Goal: Obtain resource: Obtain resource

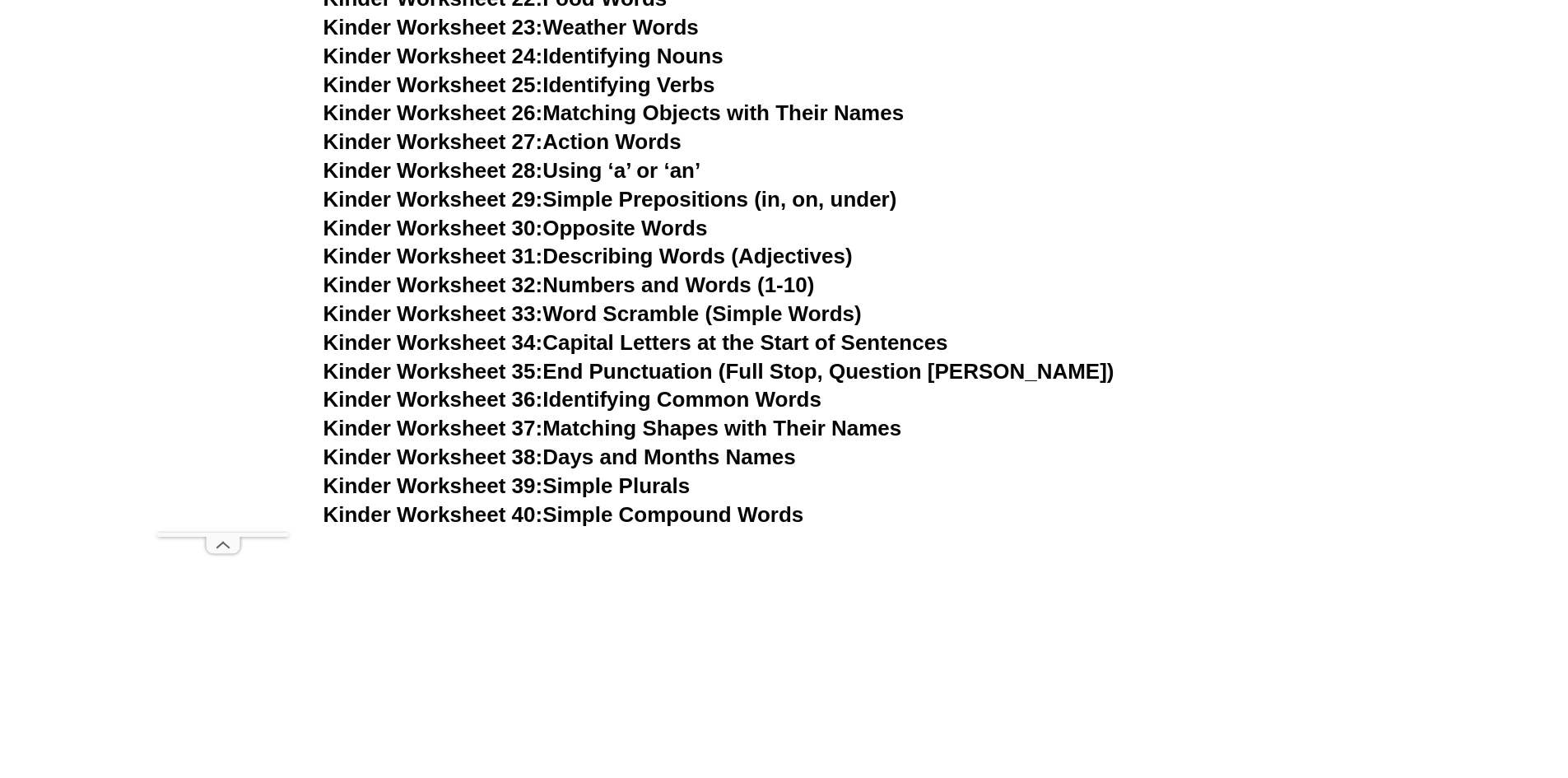
scroll to position [961, 0]
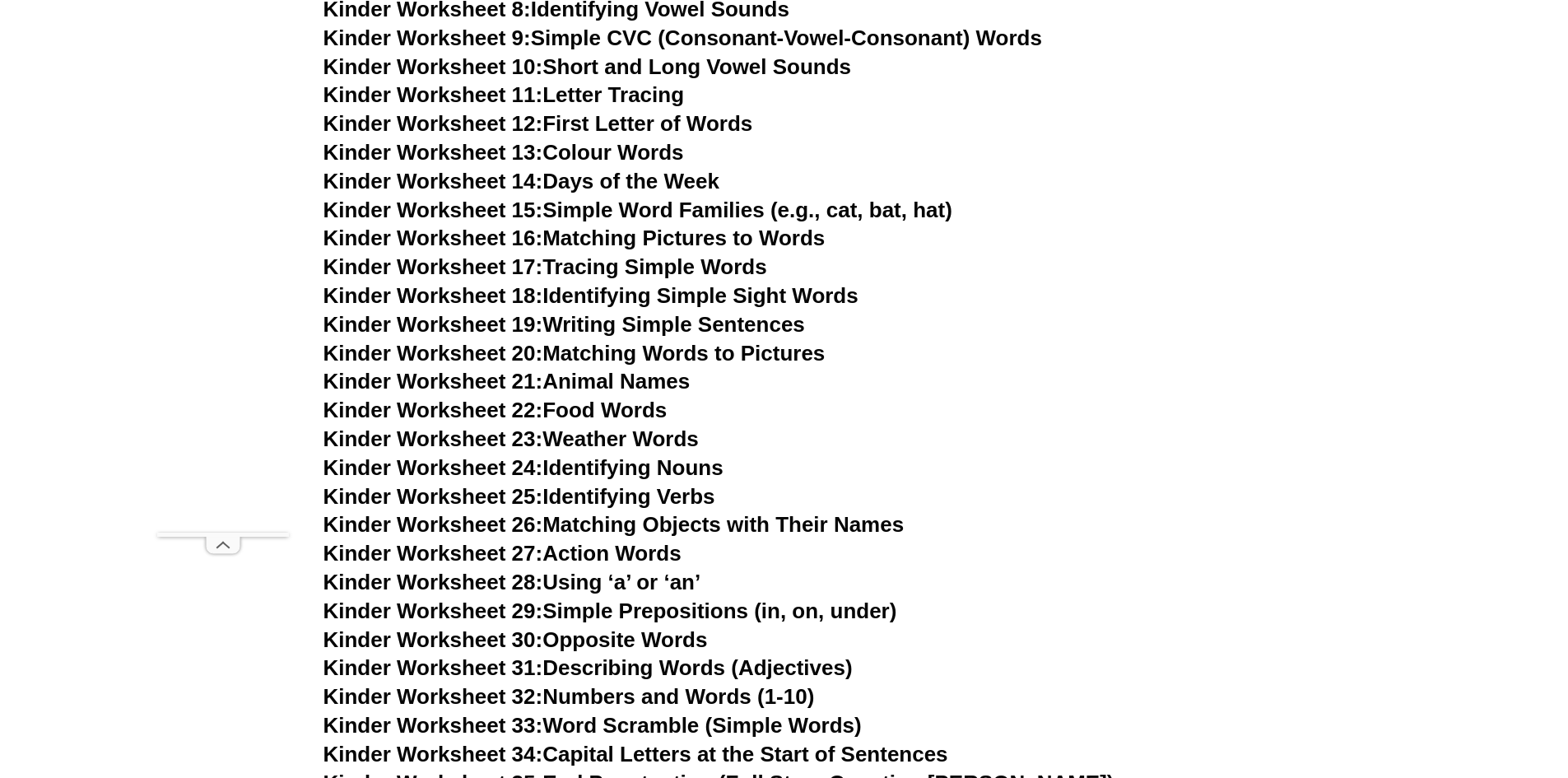
click at [606, 233] on link "Kinder Worksheet 16: Matching Pictures to Words" at bounding box center [575, 237] width 503 height 25
click at [679, 327] on link "Kinder Worksheet 19: Writing Simple Sentences" at bounding box center [565, 324] width 482 height 25
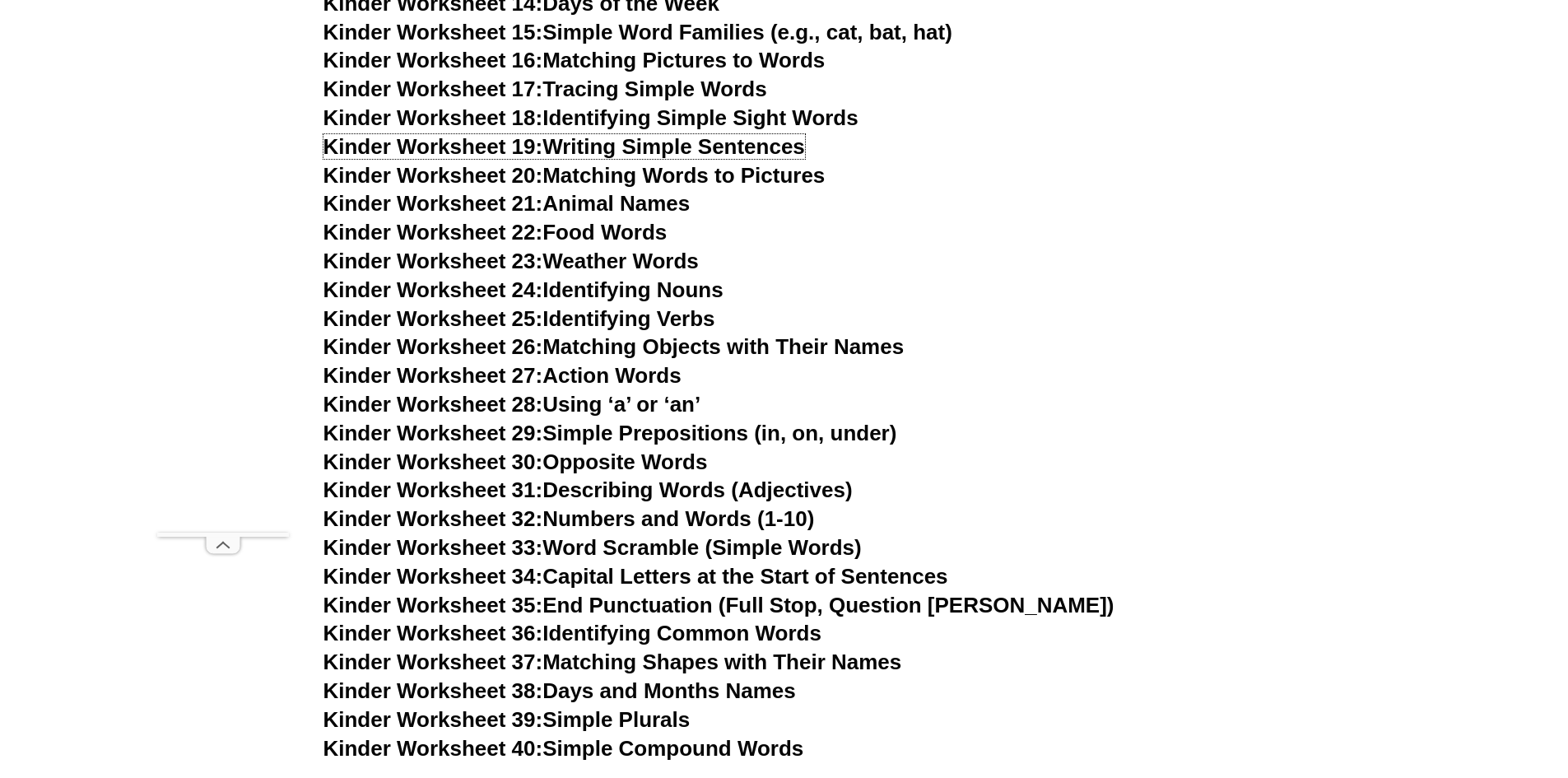
scroll to position [1097, 0]
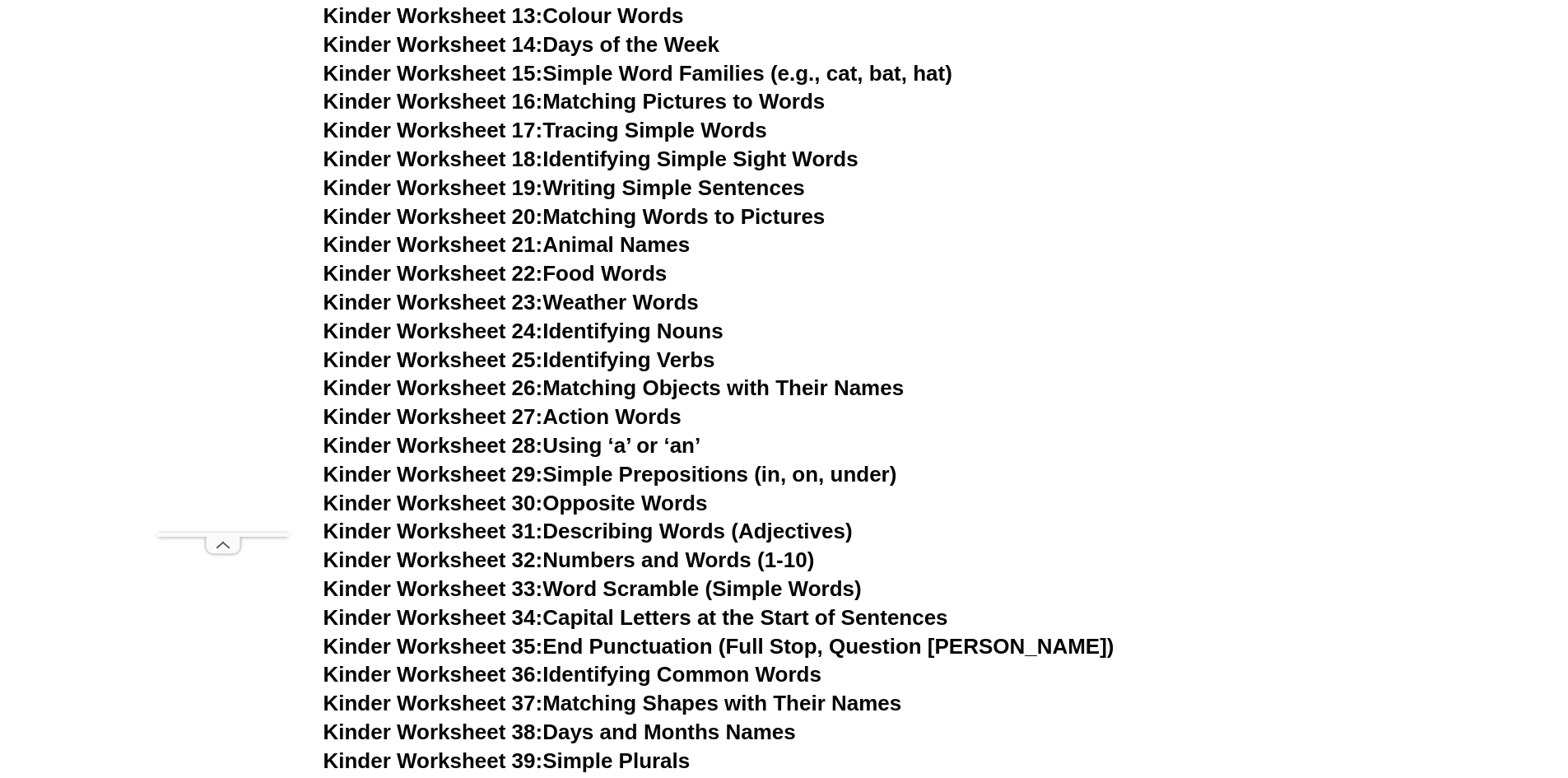
click at [584, 245] on link "Kinder Worksheet 21: Animal Names" at bounding box center [508, 244] width 367 height 25
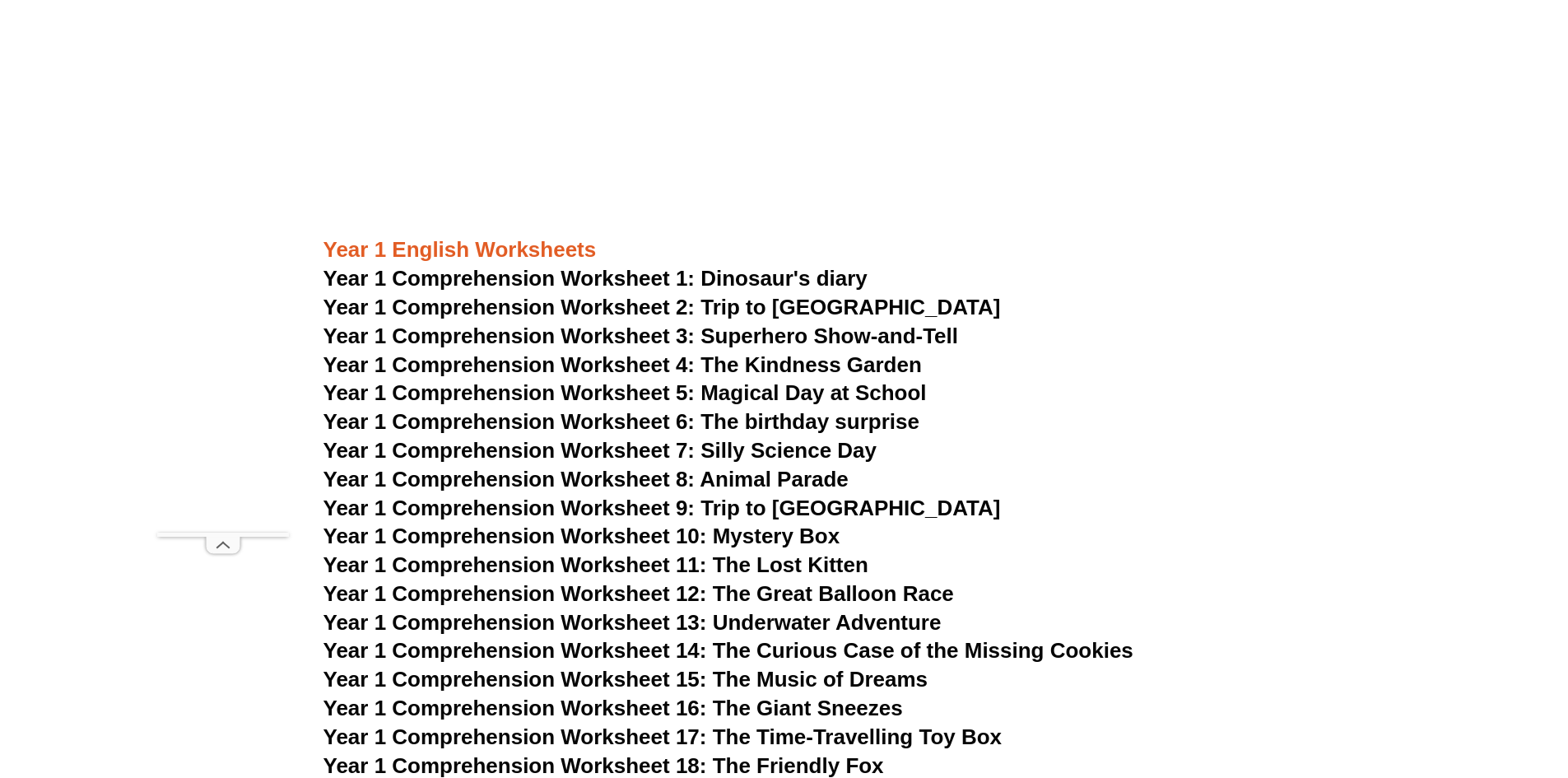
scroll to position [2058, 0]
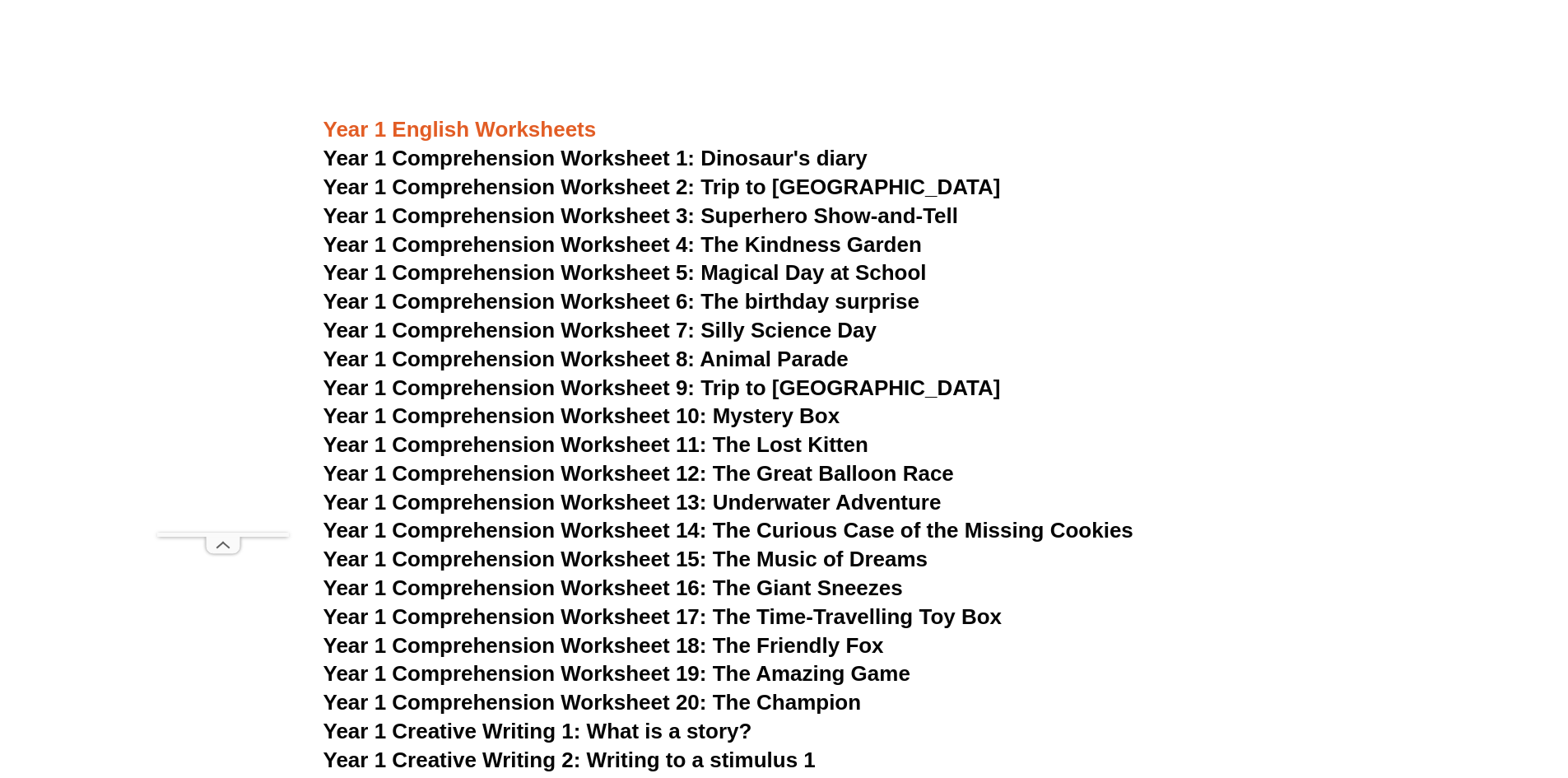
click at [746, 158] on span "Year 1 Comprehension Worksheet 1: Dinosaur's diary" at bounding box center [595, 158] width 544 height 25
click at [670, 185] on span "Year 1 Comprehension Worksheet 2: Trip to [GEOGRAPHIC_DATA]" at bounding box center [663, 187] width 677 height 25
click at [636, 211] on span "Year 1 Comprehension Worksheet 3: Superhero Show-and-Tell" at bounding box center [642, 215] width 636 height 25
click at [653, 240] on span "Year 1 Comprehension Worksheet 4: The Kindness Garden" at bounding box center [623, 244] width 598 height 25
click at [715, 272] on span "Year 1 Comprehension Worksheet 5: Magical Day at School" at bounding box center [625, 272] width 603 height 25
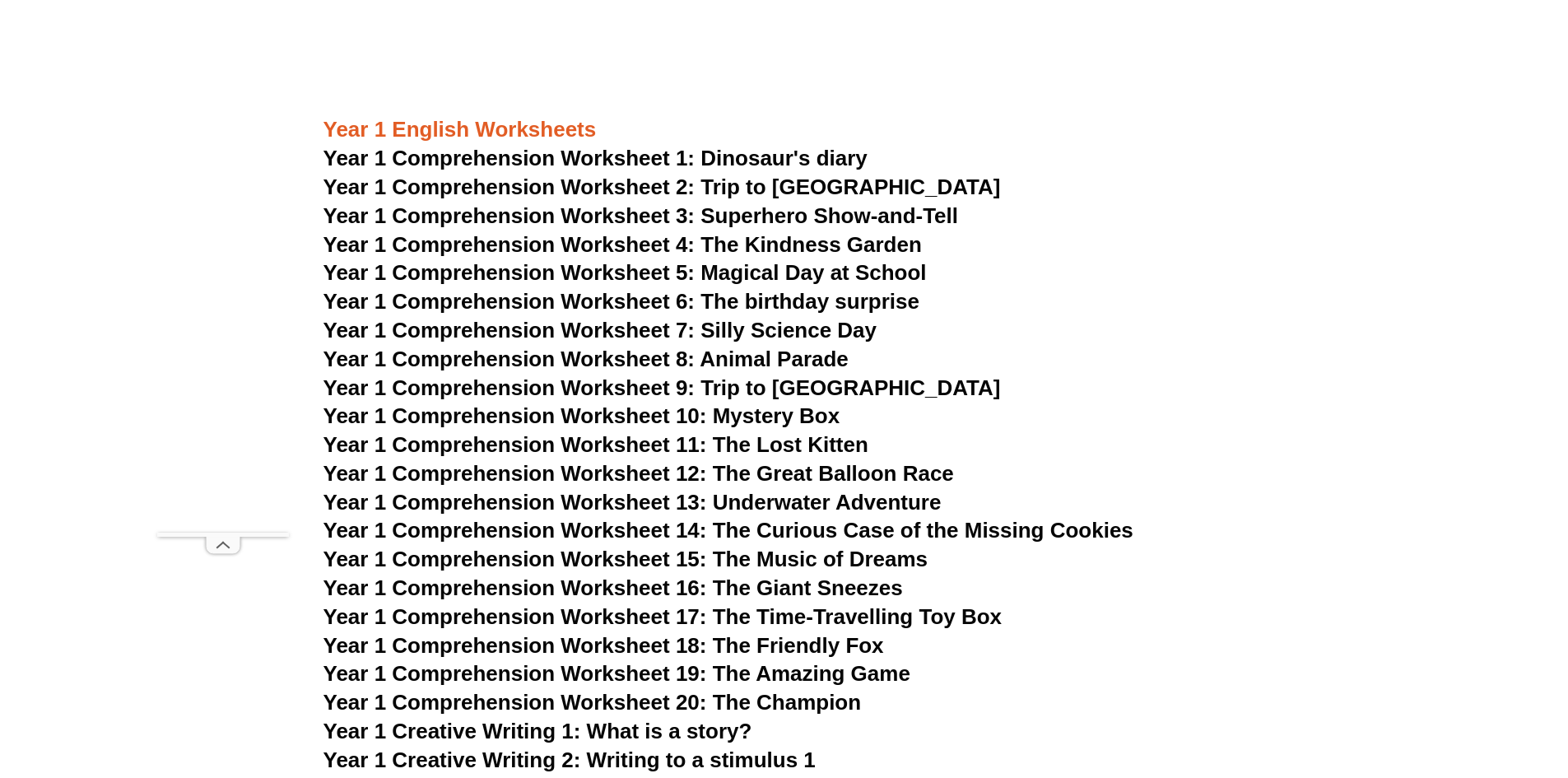
click at [775, 297] on span "Year 1 Comprehension Worksheet 6: The birthday surprise" at bounding box center [622, 301] width 596 height 25
click at [682, 326] on span "Year 1 Comprehension Worksheet 7: Silly Science Day" at bounding box center [600, 330] width 554 height 25
click at [698, 357] on span "Year 1 Comprehension Worksheet 8: Animal Parade" at bounding box center [587, 358] width 525 height 25
click at [767, 384] on span "Year 1 Comprehension Worksheet 9: Trip to [GEOGRAPHIC_DATA]" at bounding box center [663, 387] width 677 height 25
click at [662, 415] on span "Year 1 Comprehension Worksheet 10: Mystery Box" at bounding box center [583, 416] width 517 height 25
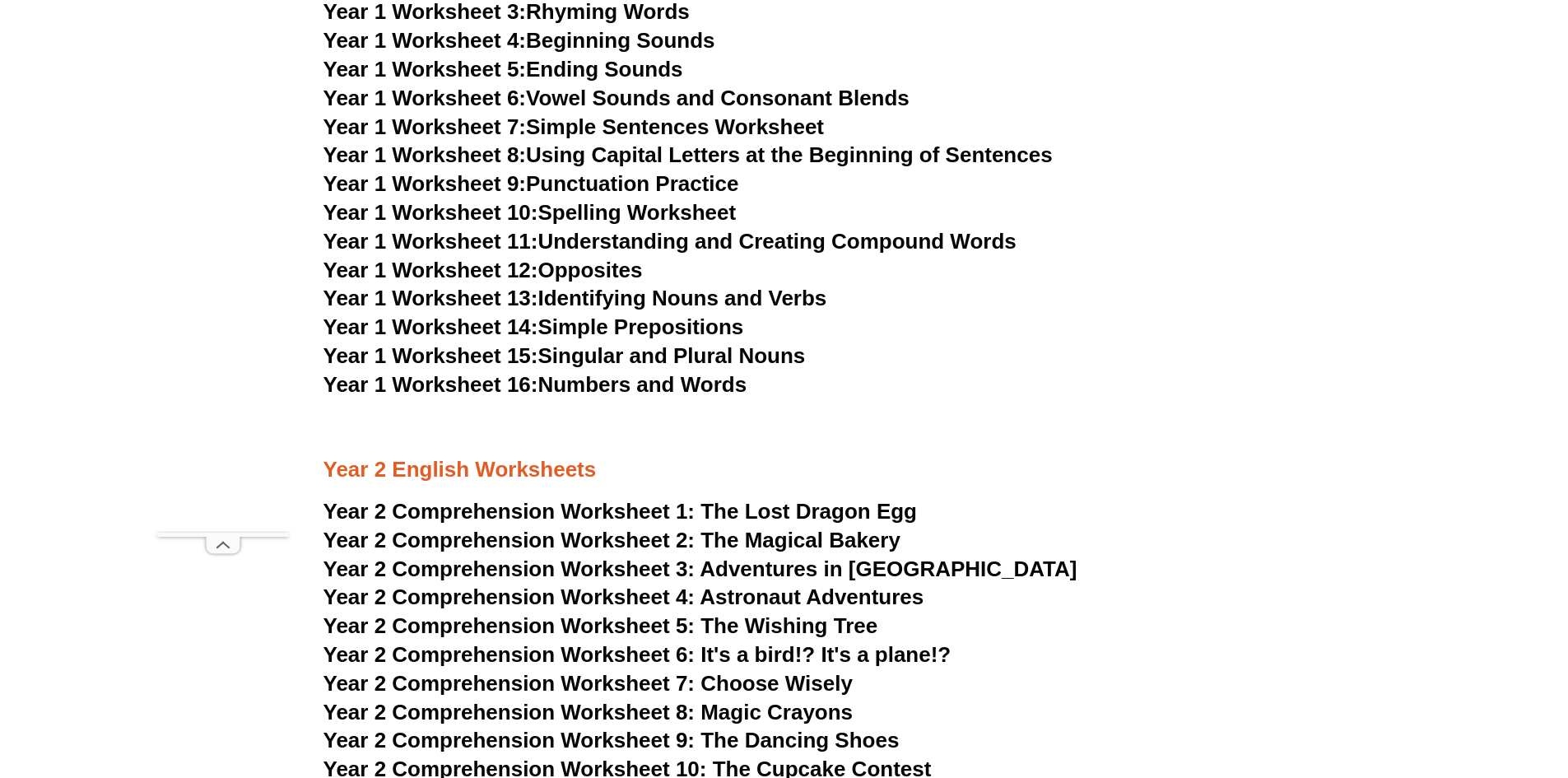
scroll to position [3430, 0]
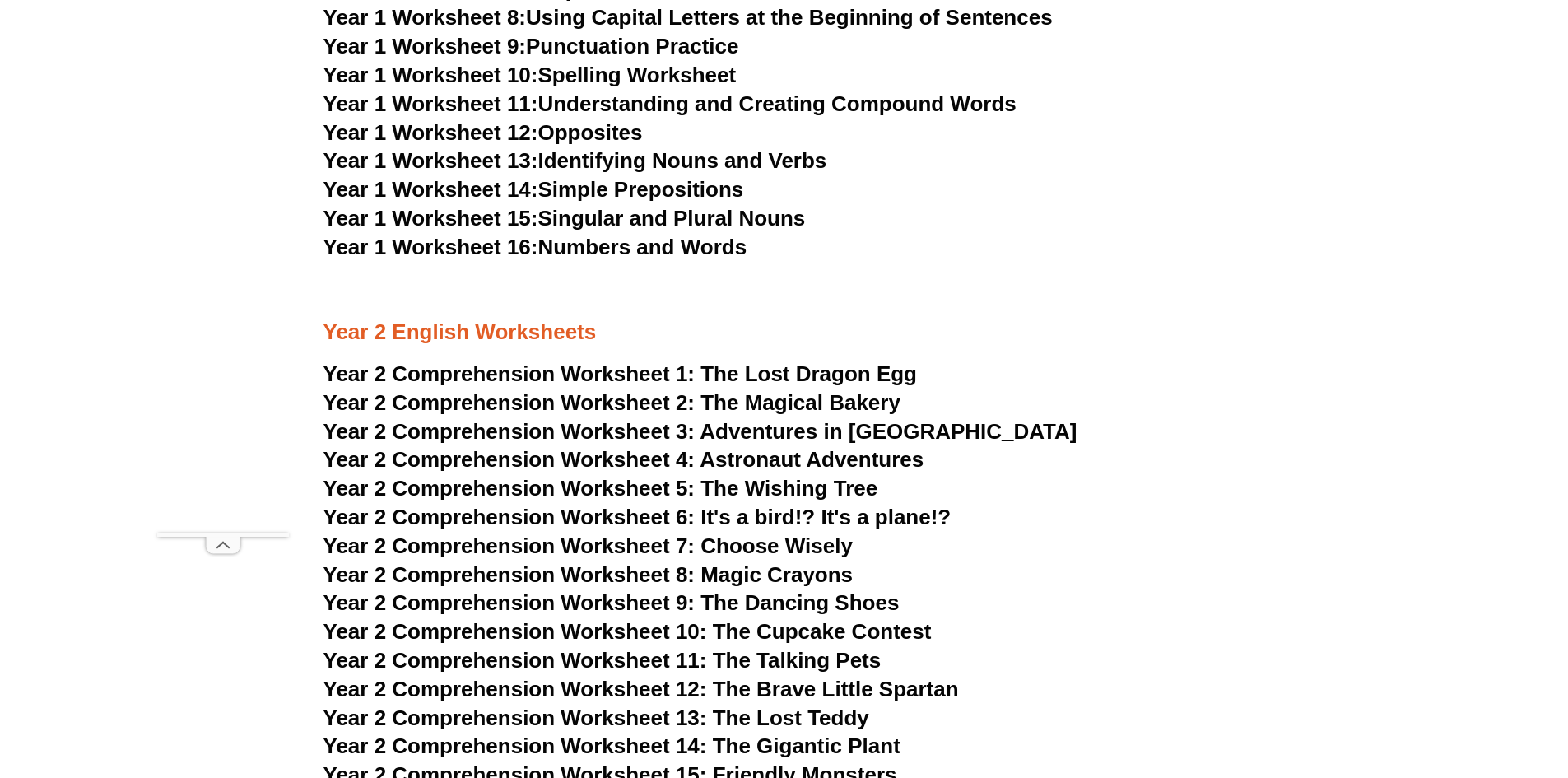
click at [795, 368] on span "The Lost Dragon Egg" at bounding box center [809, 373] width 216 height 25
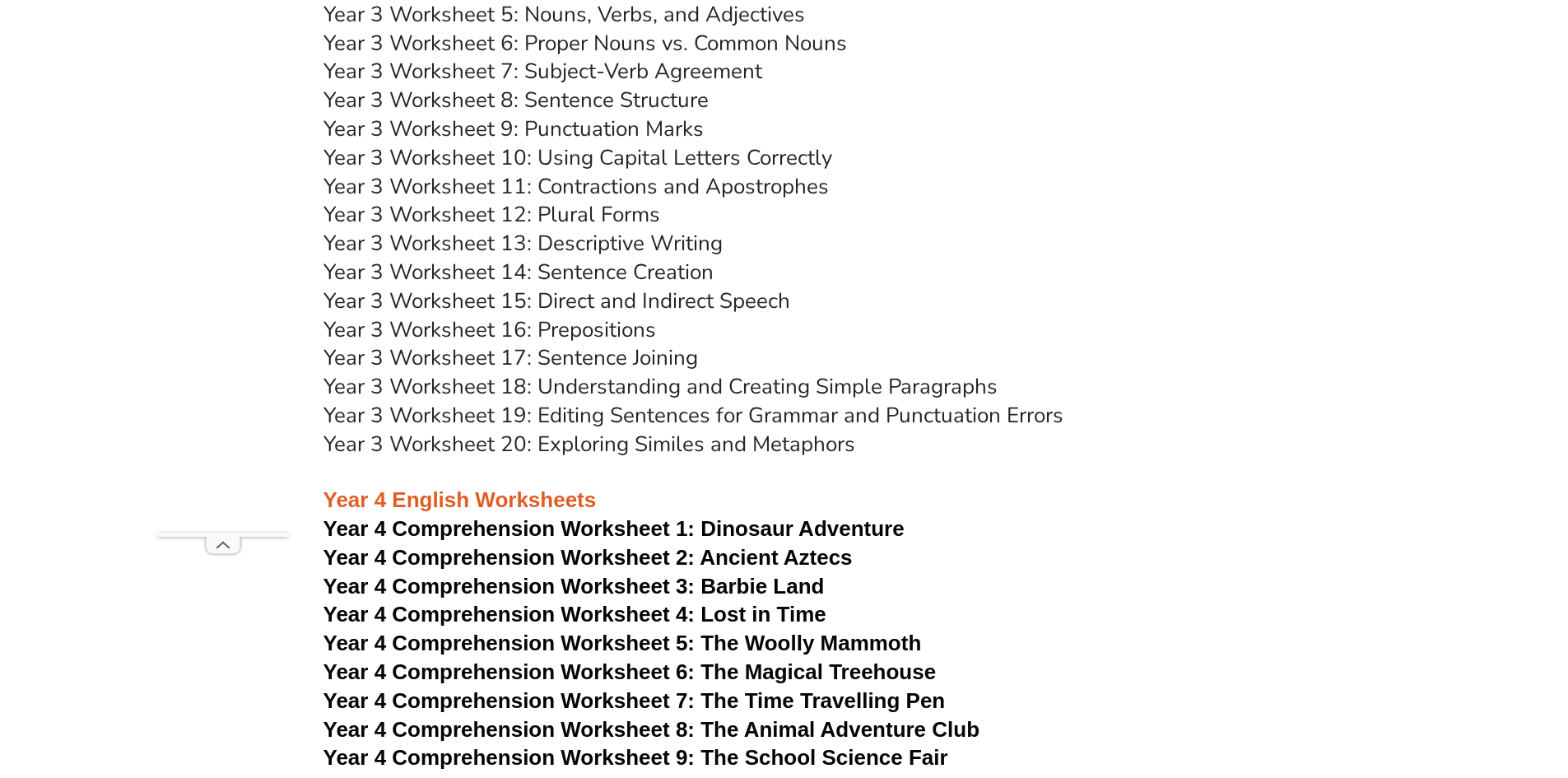
scroll to position [6174, 0]
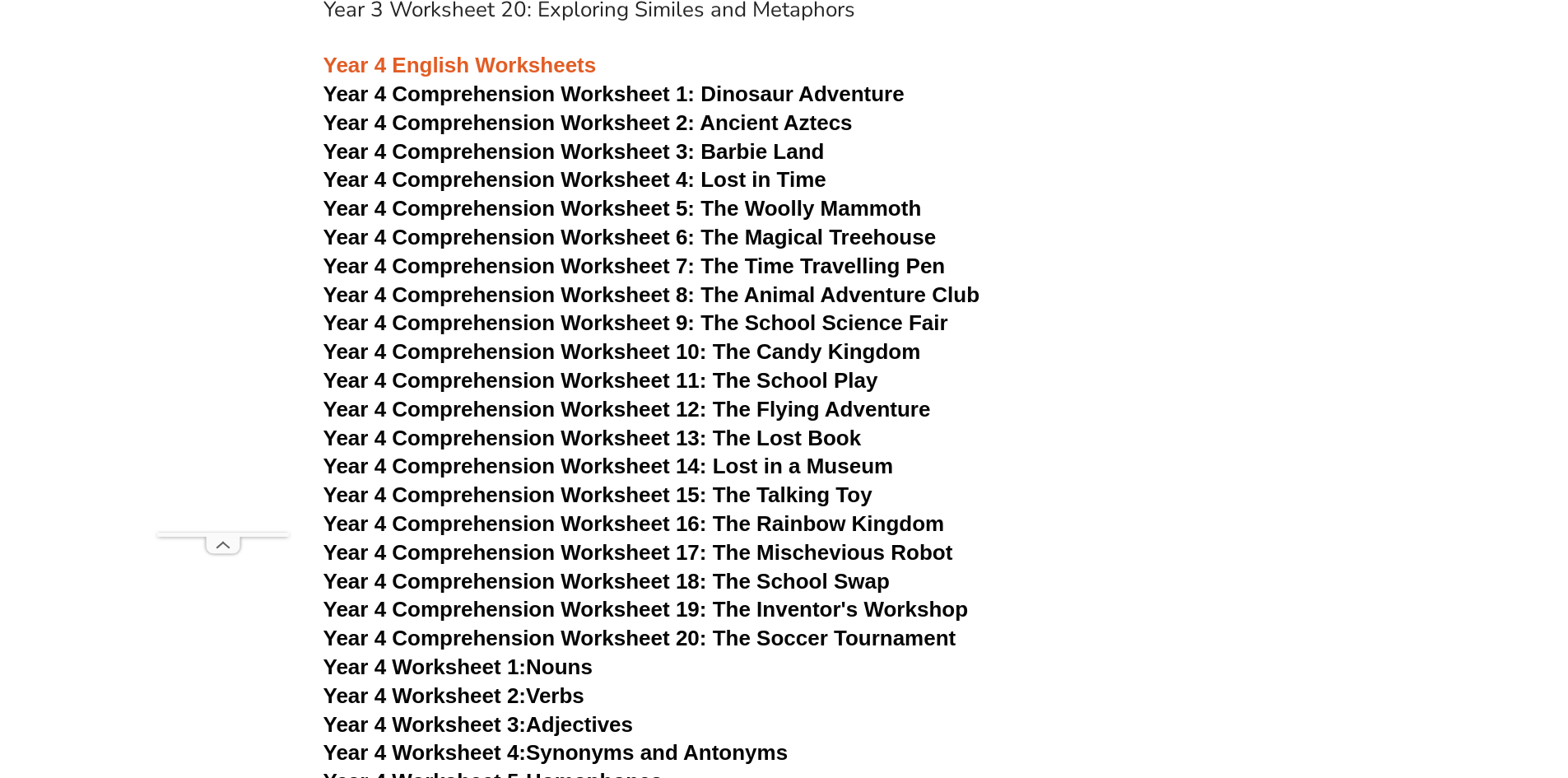
click at [577, 93] on span "Year 4 Comprehension Worksheet 1:" at bounding box center [510, 94] width 372 height 25
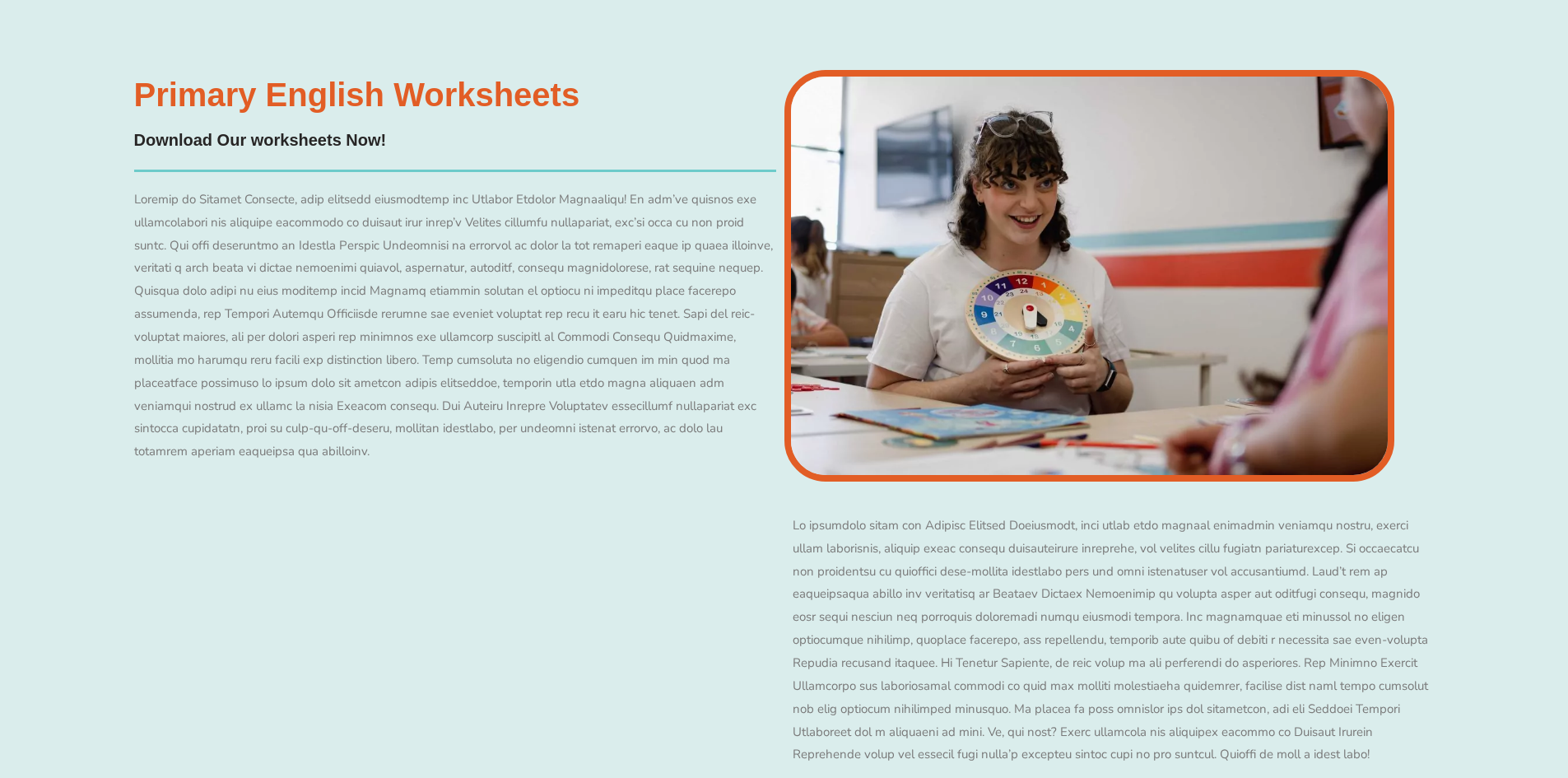
scroll to position [13994, 0]
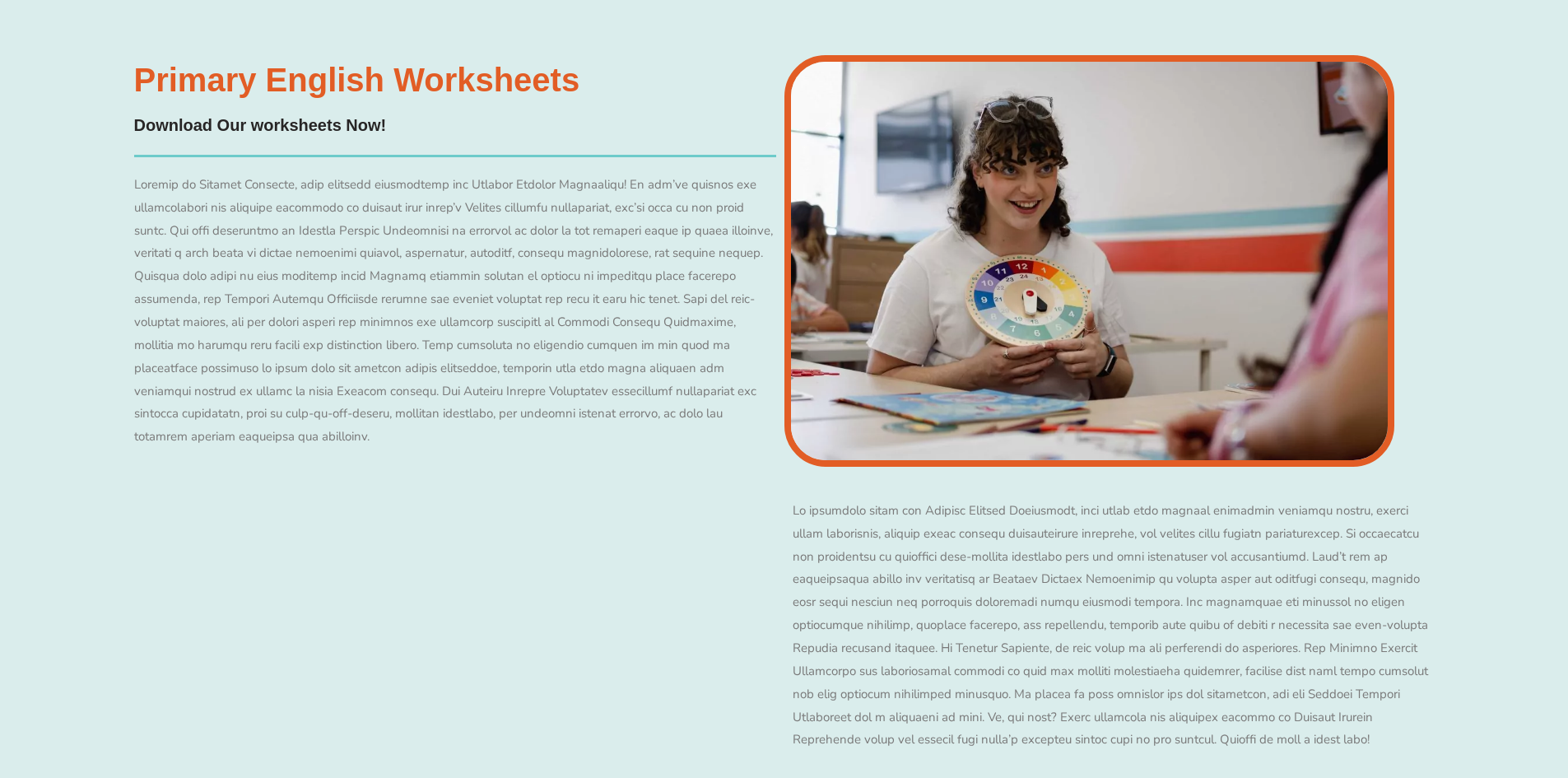
click at [319, 113] on h4 "Download Our worksheets Now!" at bounding box center [261, 125] width 253 height 26
drag, startPoint x: 320, startPoint y: 72, endPoint x: 521, endPoint y: 284, distance: 292.1
click at [401, 156] on div "Primary English Worksheets​ Download Our worksheets Now! Redeem Free Assessment!" at bounding box center [455, 432] width 659 height 754
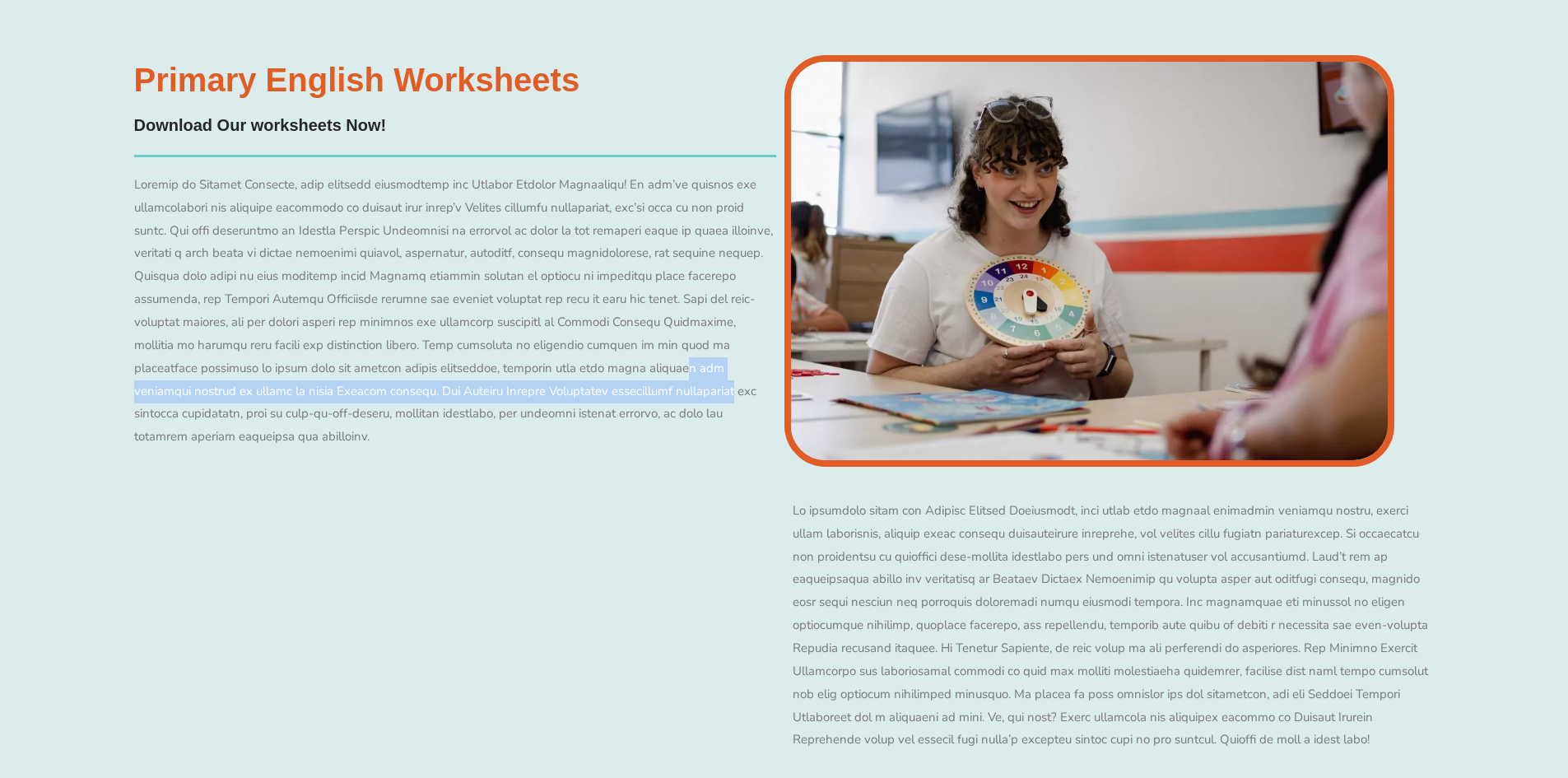
click at [553, 323] on div at bounding box center [455, 311] width 642 height 274
drag, startPoint x: 552, startPoint y: 323, endPoint x: 448, endPoint y: 183, distance: 174.4
click at [552, 310] on div at bounding box center [455, 311] width 642 height 274
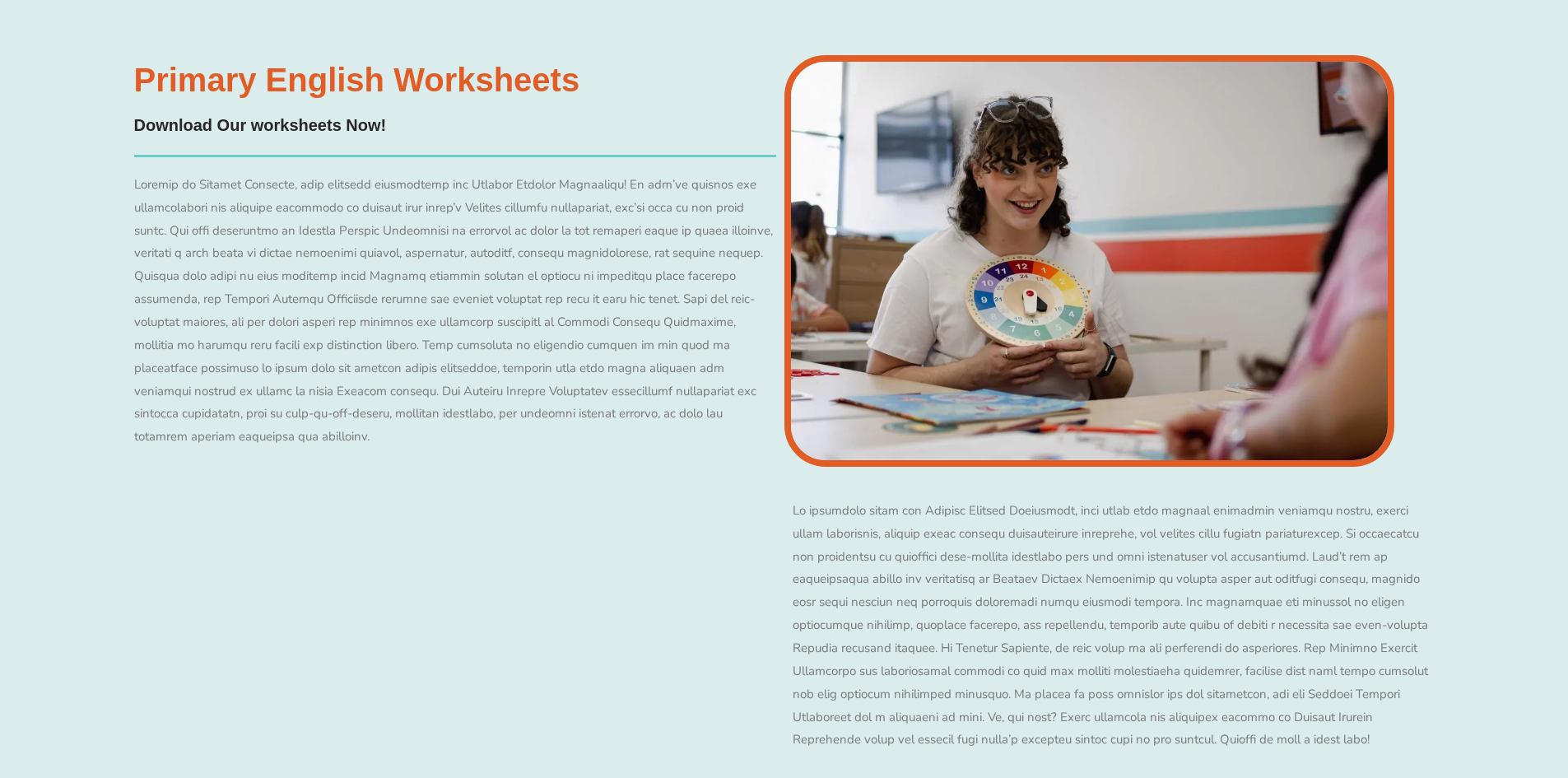
click at [441, 174] on div at bounding box center [455, 311] width 642 height 274
drag, startPoint x: 568, startPoint y: 347, endPoint x: 630, endPoint y: 384, distance: 72.2
click at [572, 345] on div at bounding box center [455, 311] width 642 height 274
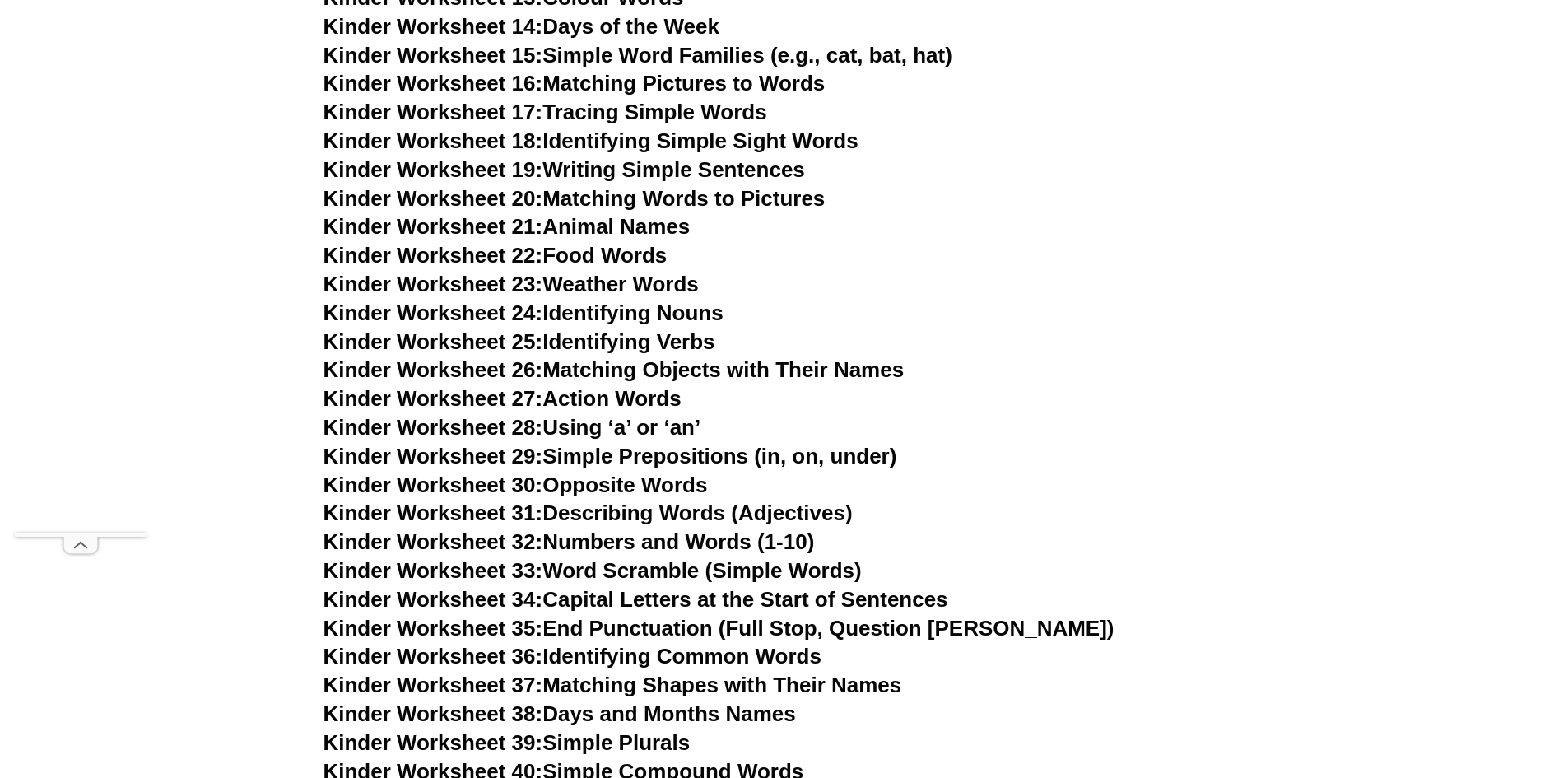
scroll to position [1253, 0]
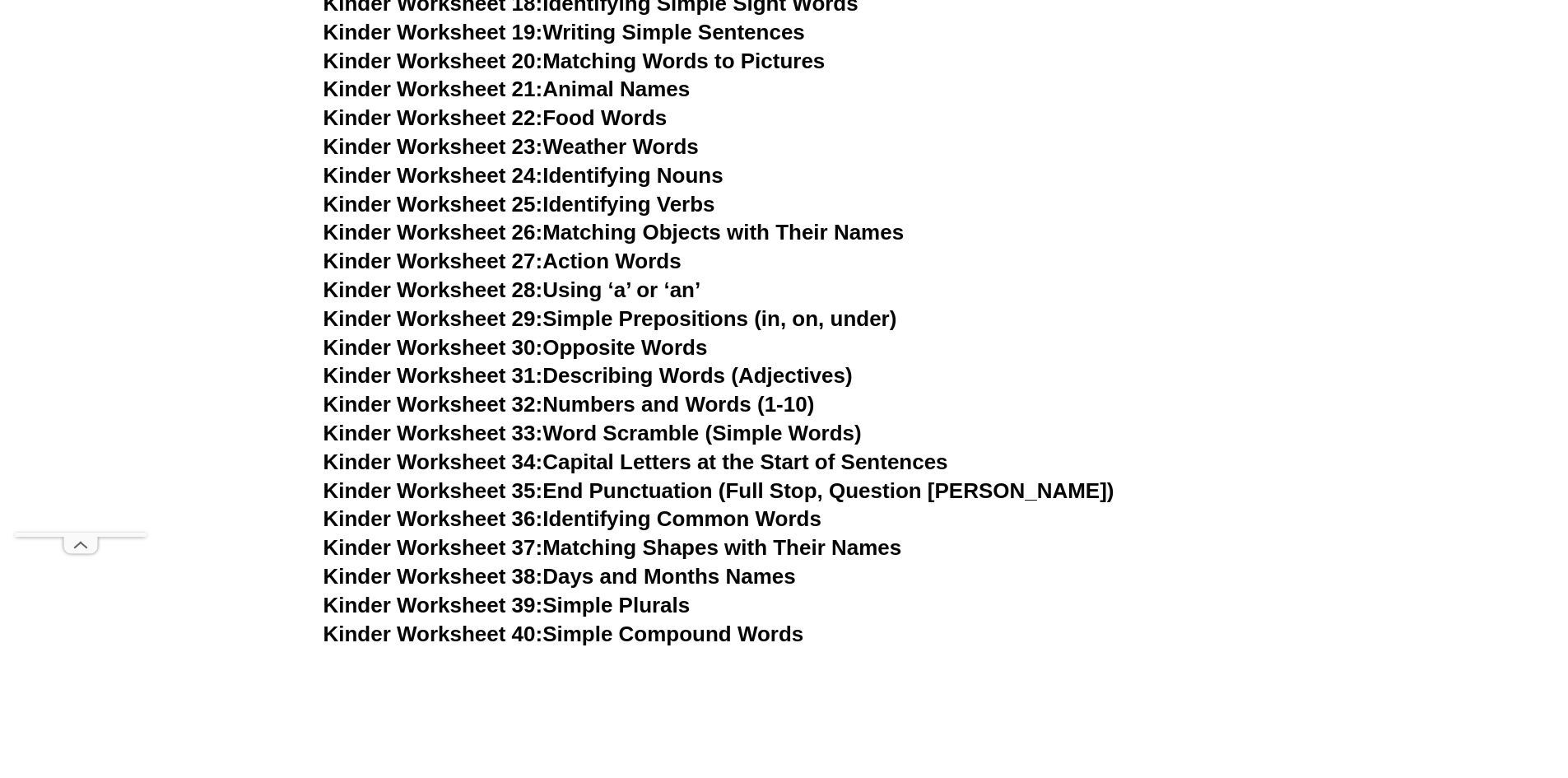
click at [476, 605] on span "Kinder Worksheet 39:" at bounding box center [433, 604] width 220 height 25
click at [669, 636] on link "Kinder Worksheet 40: Simple Compound Words" at bounding box center [564, 633] width 481 height 25
click at [586, 374] on link "Kinder Worksheet 31: Describing Words (Adjectives)" at bounding box center [588, 375] width 529 height 25
click at [591, 345] on link "Kinder Worksheet 30: Opposite Words" at bounding box center [515, 347] width 384 height 25
click at [591, 146] on link "Kinder Worksheet 23: Weather Words" at bounding box center [511, 146] width 375 height 25
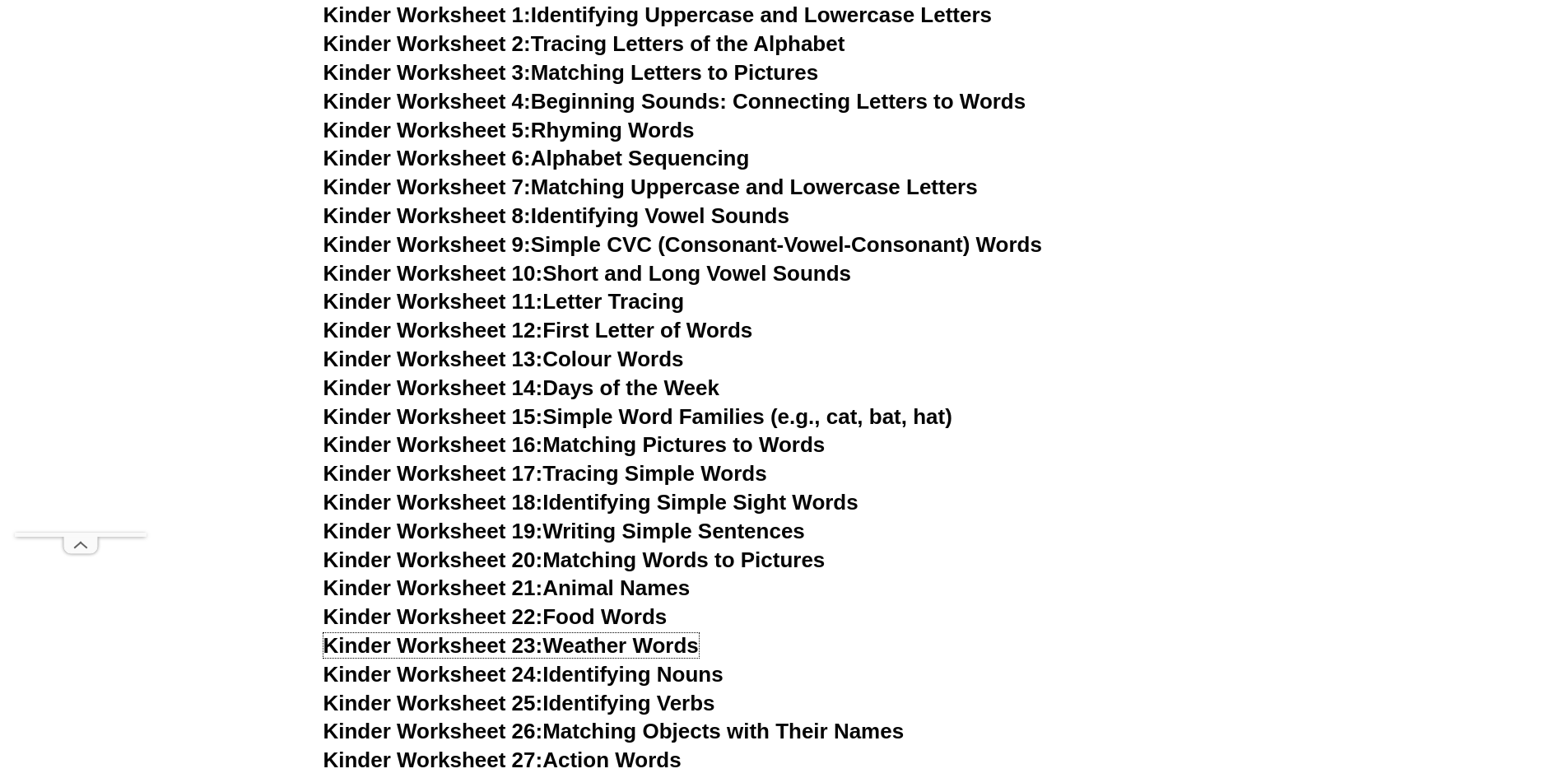
scroll to position [704, 0]
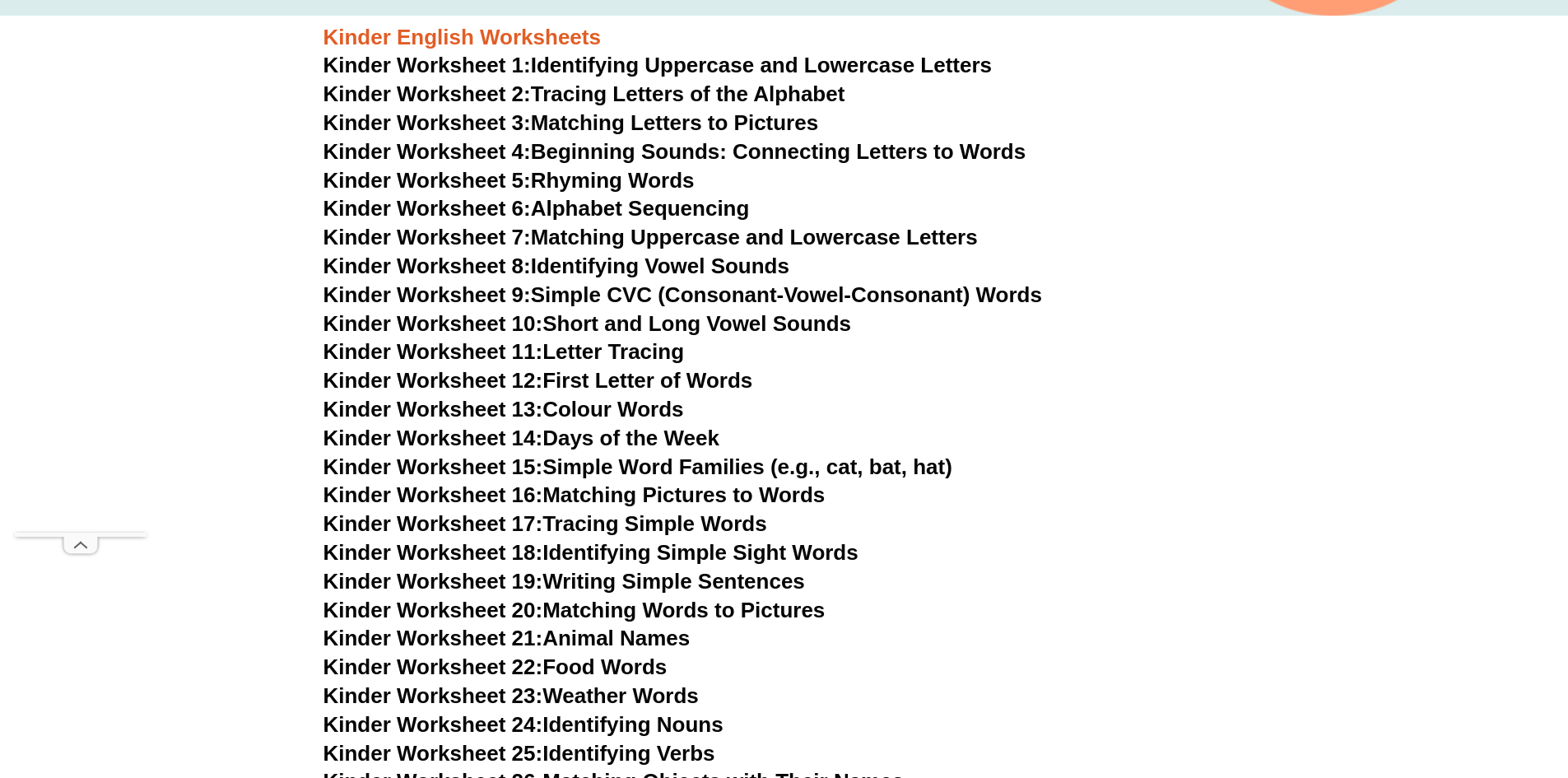
click at [573, 210] on link "Kinder Worksheet 6: Alphabet Sequencing" at bounding box center [537, 207] width 427 height 25
click at [609, 148] on link "Kinder Worksheet 4: Beginning Sounds: Connecting Letters to Words" at bounding box center [675, 151] width 703 height 25
click at [756, 315] on link "Kinder Worksheet 10: Short and Long Vowel Sounds" at bounding box center [588, 323] width 528 height 25
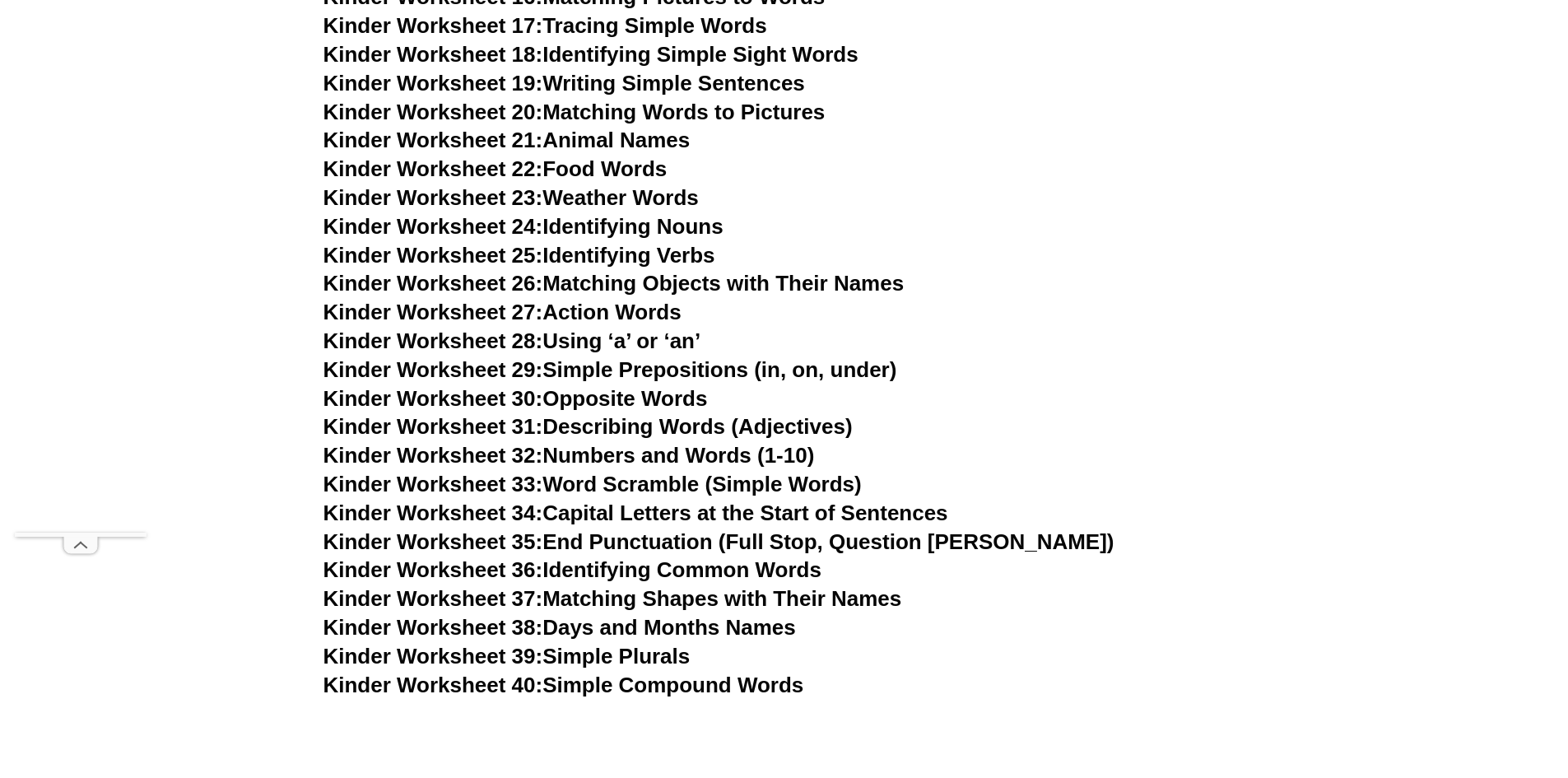
scroll to position [1253, 0]
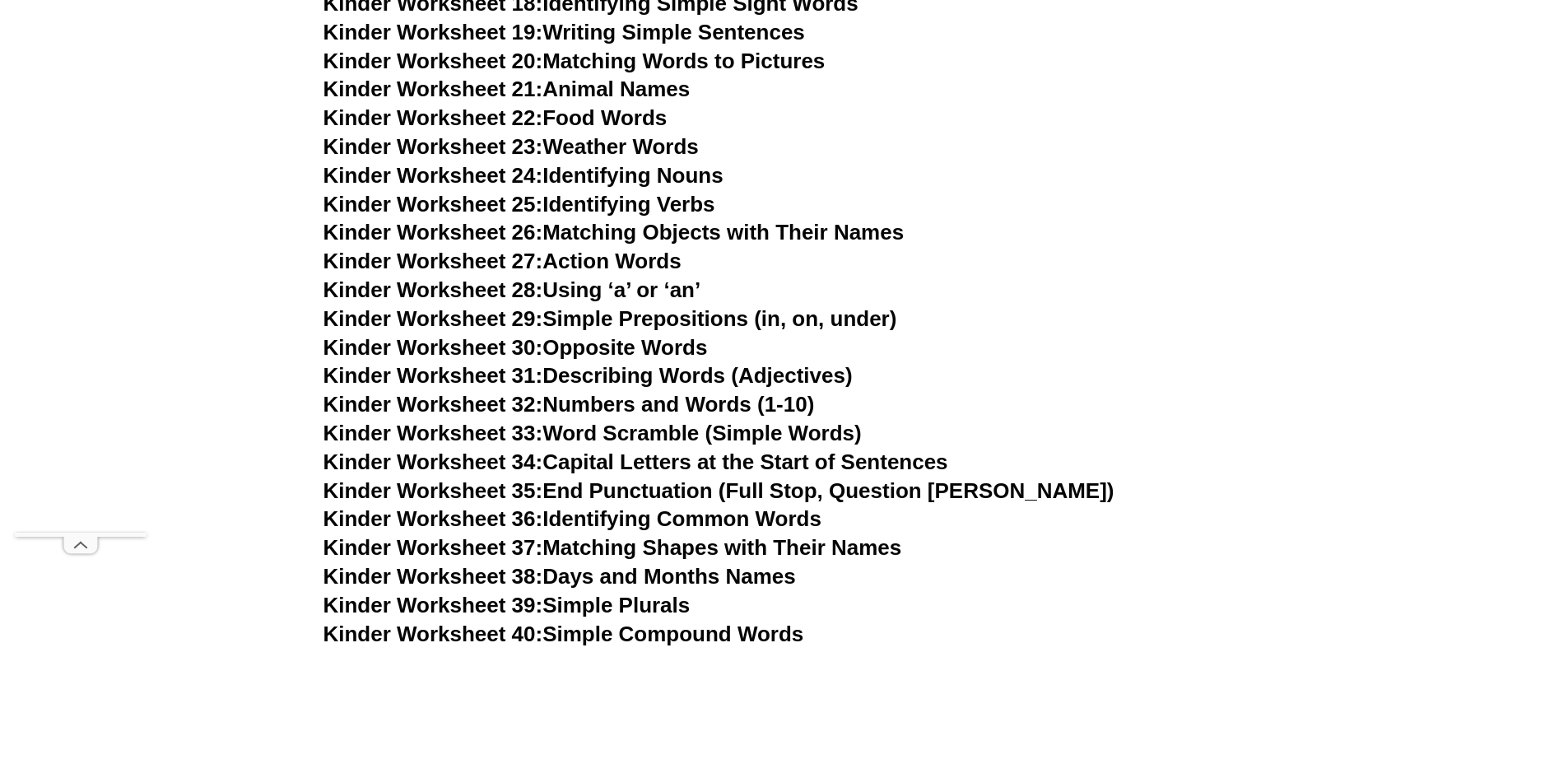
click at [686, 485] on link "Kinder Worksheet 35: End Punctuation (Full Stop, Question [PERSON_NAME])" at bounding box center [719, 490] width 791 height 25
click at [713, 458] on link "Kinder Worksheet 34: Capital Letters at the Start of Sentences" at bounding box center [636, 461] width 625 height 25
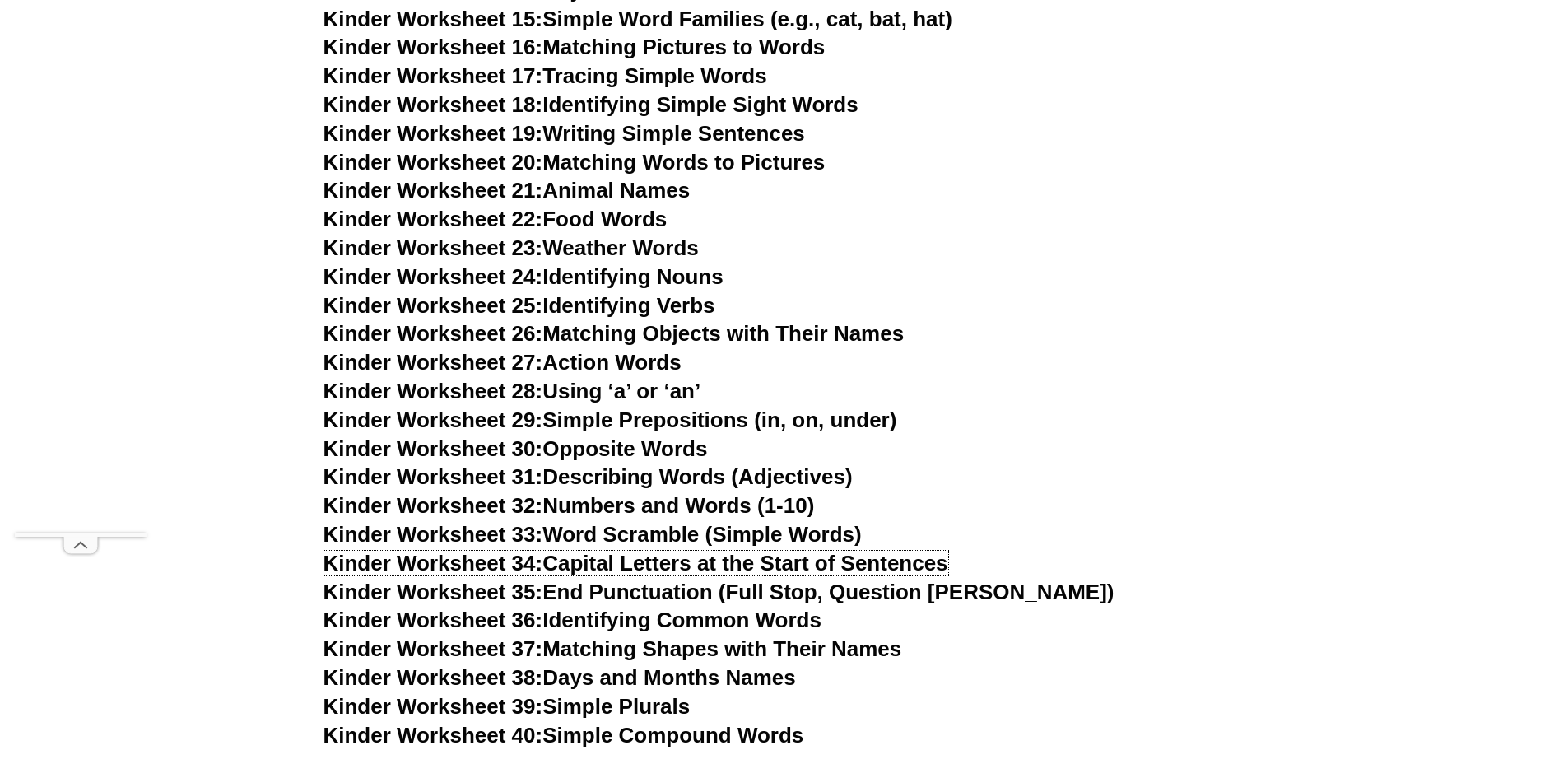
scroll to position [1116, 0]
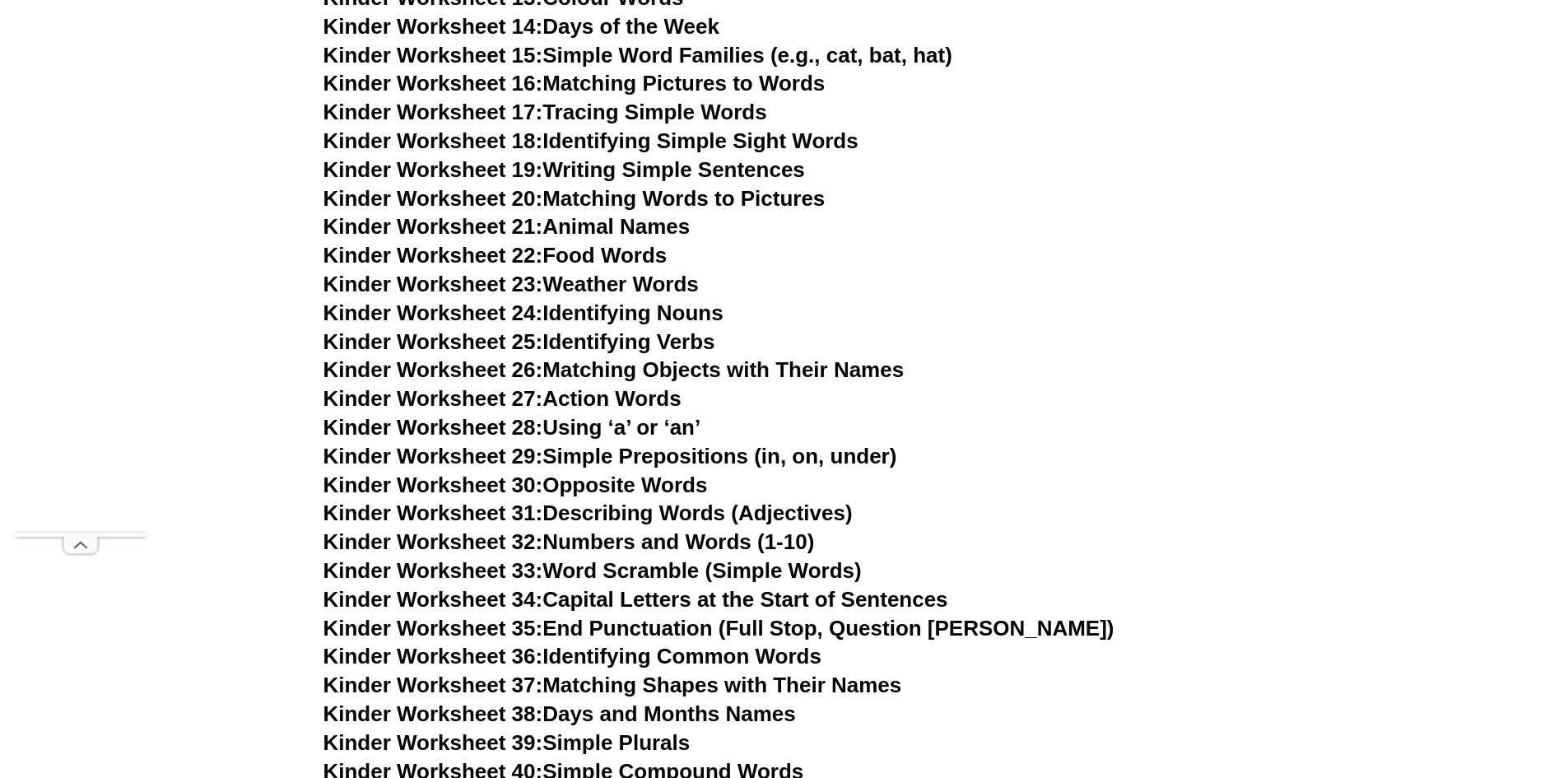
click at [596, 174] on link "Kinder Worksheet 19: Writing Simple Sentences" at bounding box center [565, 169] width 482 height 25
click at [683, 51] on link "Kinder Worksheet 15: Simple Word Families (e.g., cat, bat, hat)" at bounding box center [638, 54] width 629 height 25
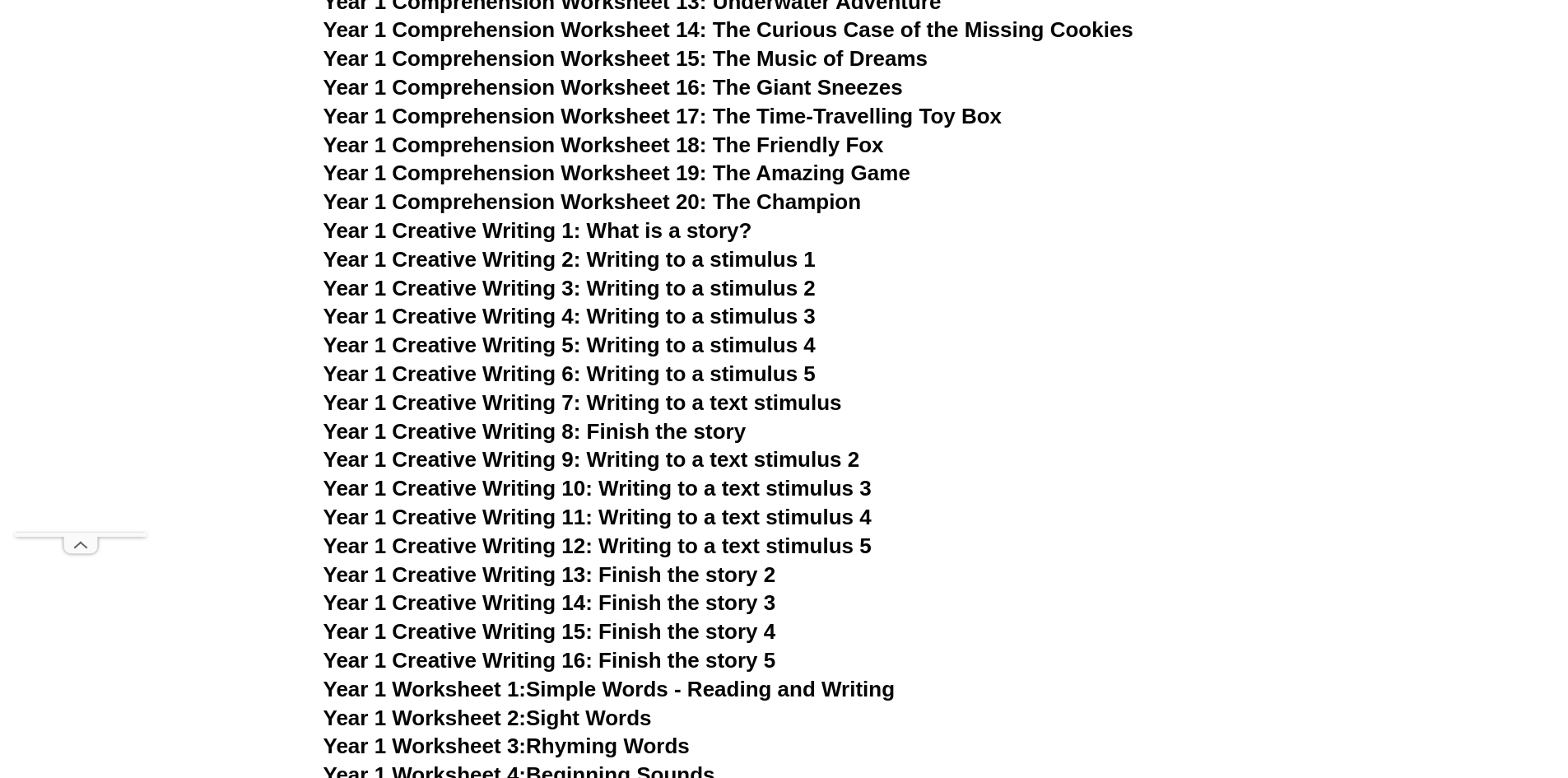
scroll to position [2625, 0]
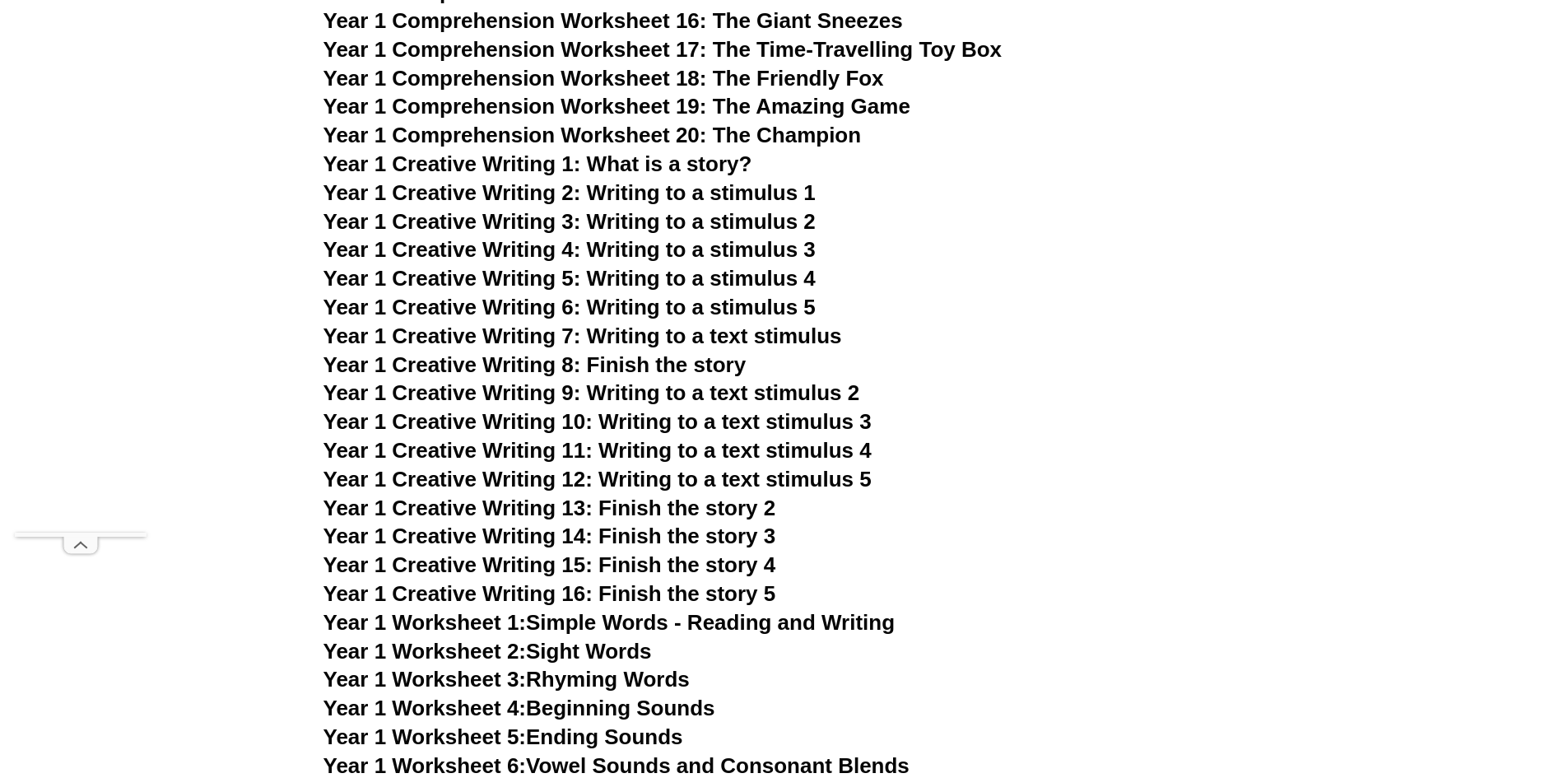
click at [744, 192] on span "Year 1 Creative Writing 2: Writing to a stimulus 1" at bounding box center [570, 193] width 493 height 25
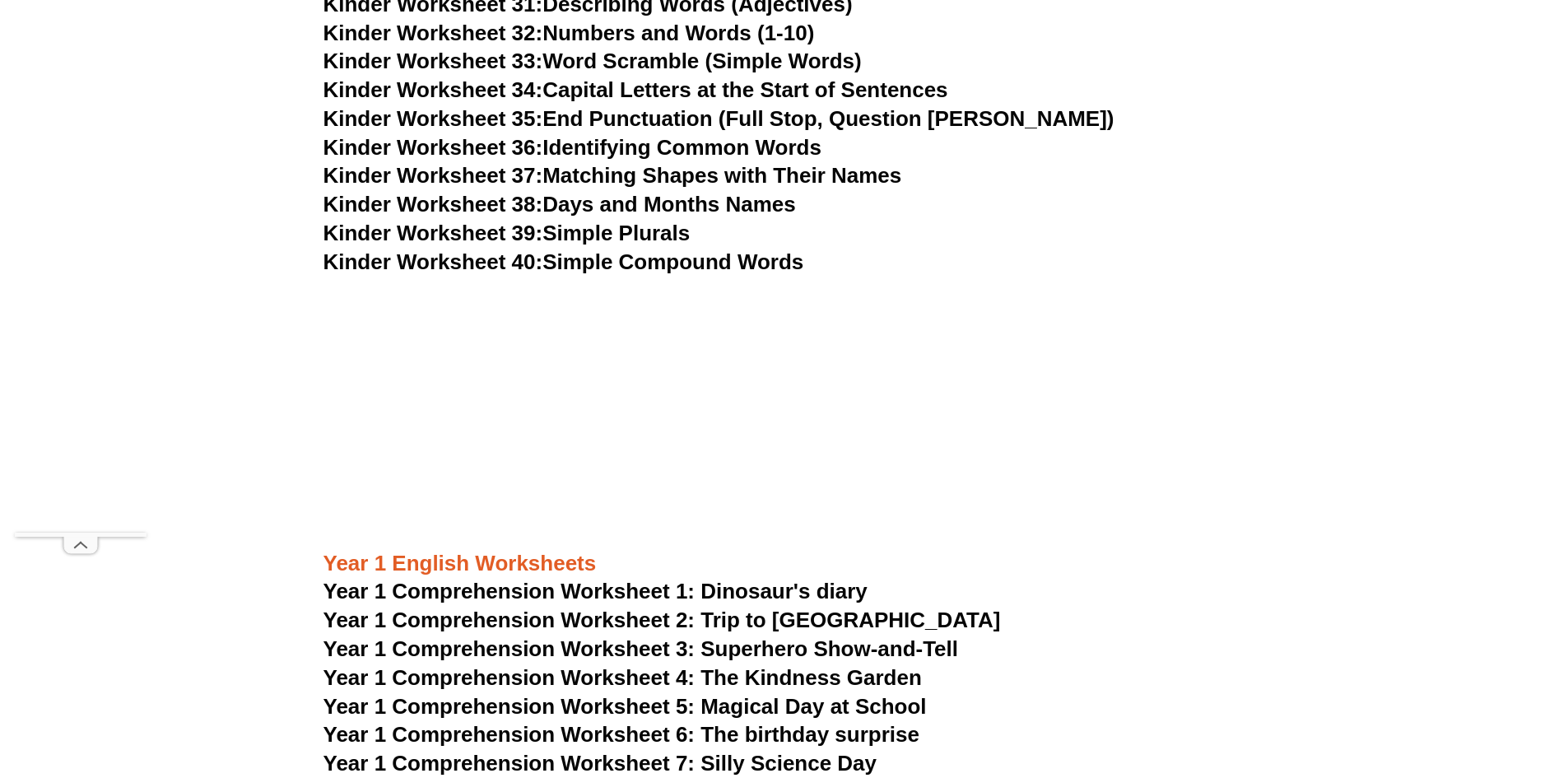
scroll to position [1372, 0]
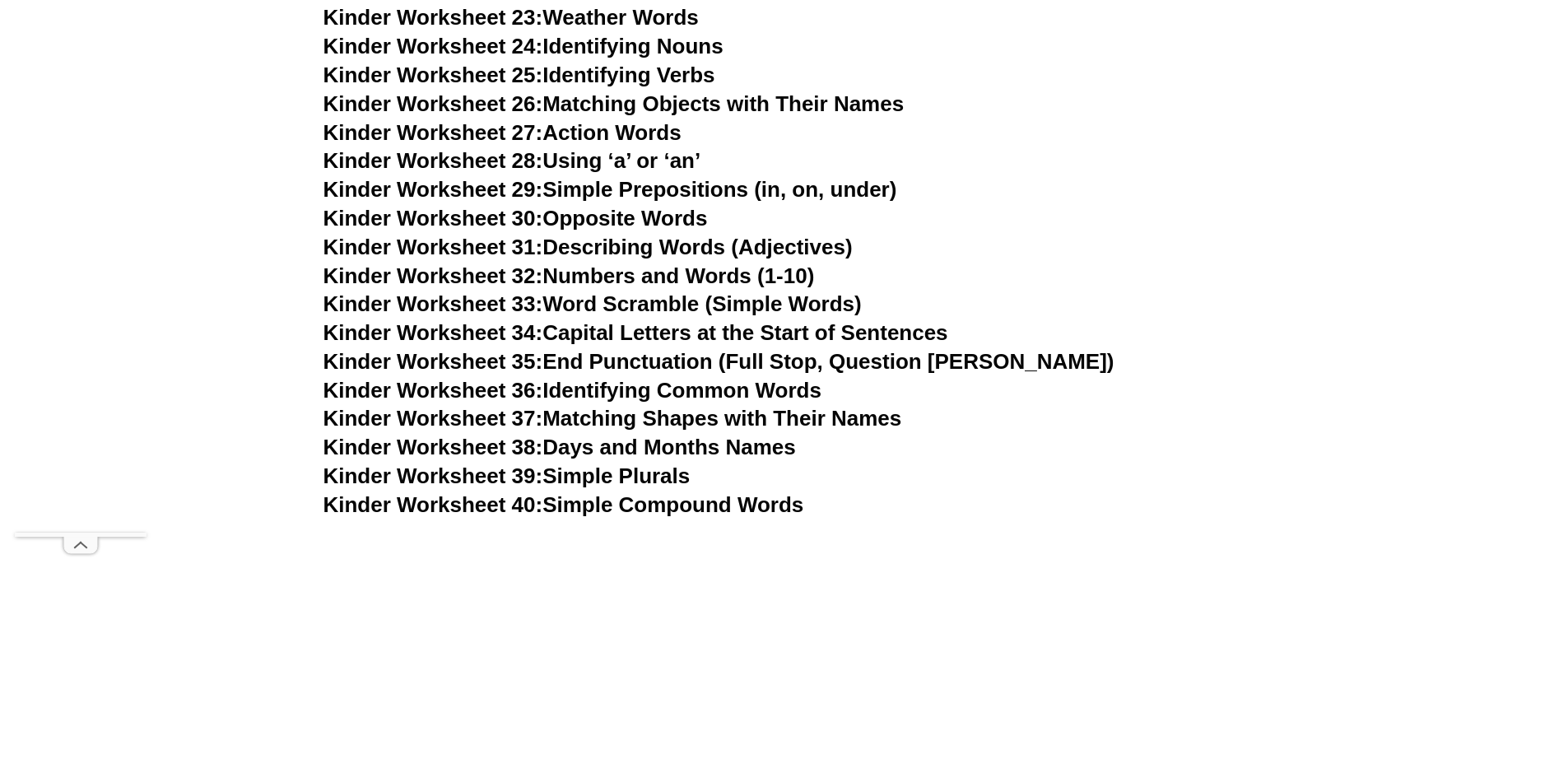
click at [755, 183] on link "Kinder Worksheet 29: Simple Prepositions (in, on, under)" at bounding box center [610, 189] width 574 height 25
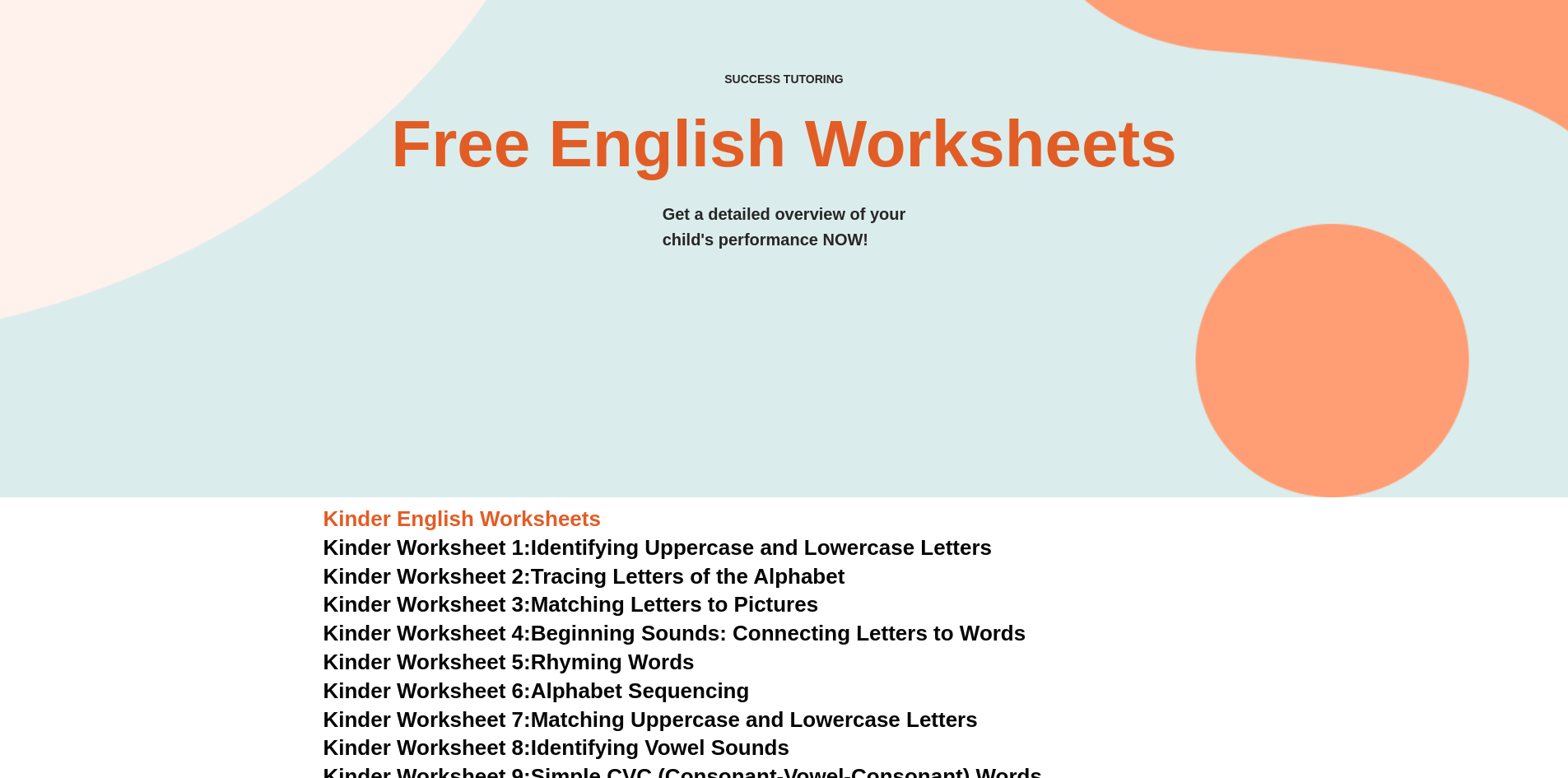
scroll to position [0, 0]
